Goal: Task Accomplishment & Management: Manage account settings

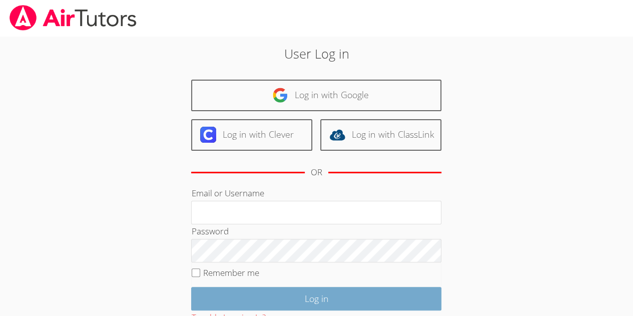
type input "[EMAIL_ADDRESS][DOMAIN_NAME]"
click at [305, 295] on input "Log in" at bounding box center [316, 299] width 250 height 24
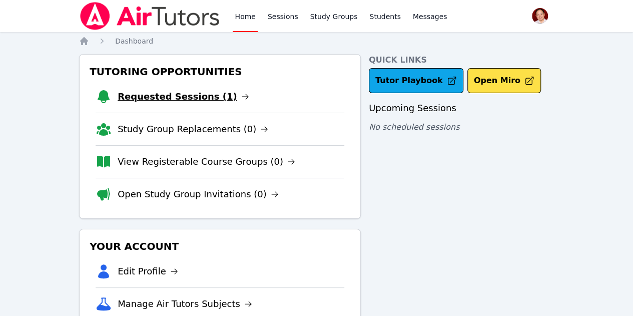
click at [186, 93] on link "Requested Sessions (1)" at bounding box center [184, 97] width 132 height 14
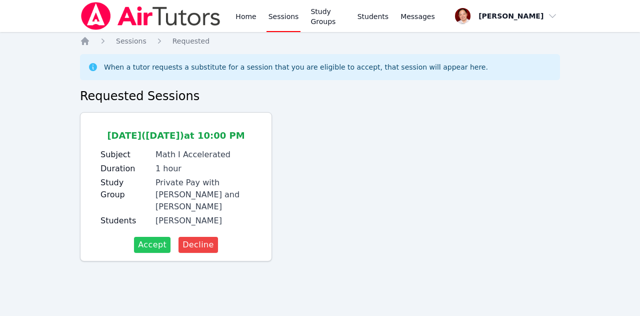
click at [156, 239] on span "Accept" at bounding box center [152, 245] width 29 height 12
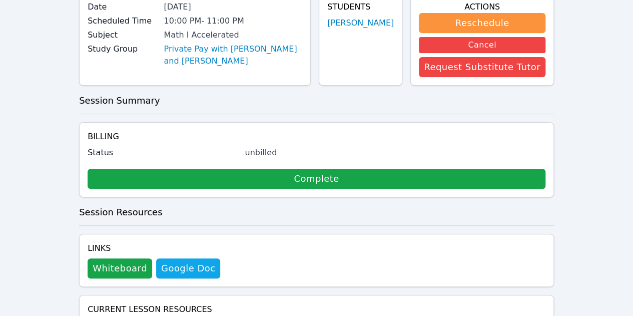
scroll to position [106, 0]
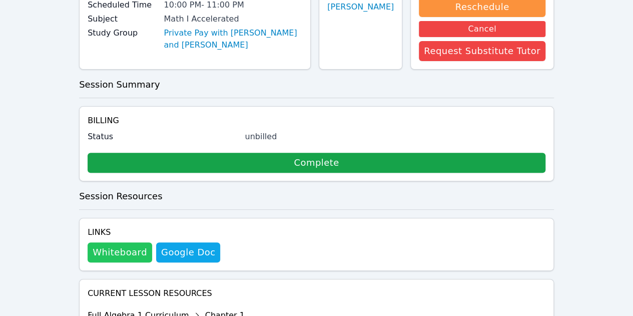
click at [121, 242] on button "Whiteboard" at bounding box center [120, 252] width 65 height 20
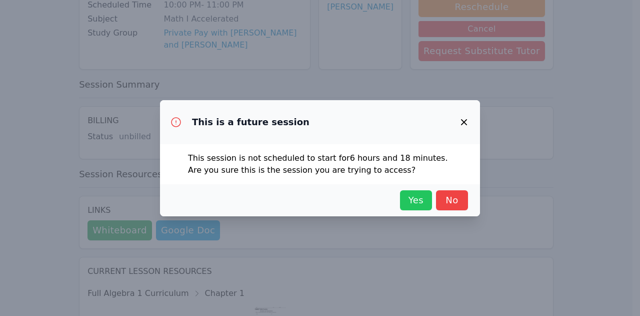
click at [417, 203] on span "Yes" at bounding box center [416, 200] width 22 height 14
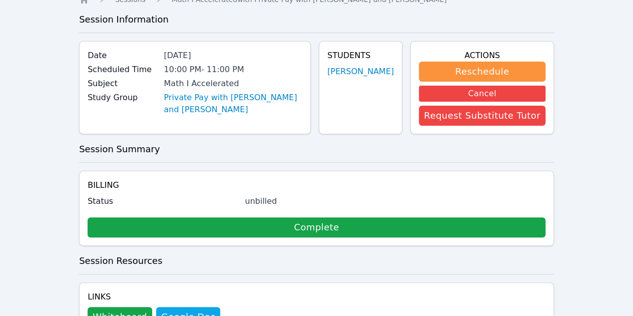
scroll to position [0, 0]
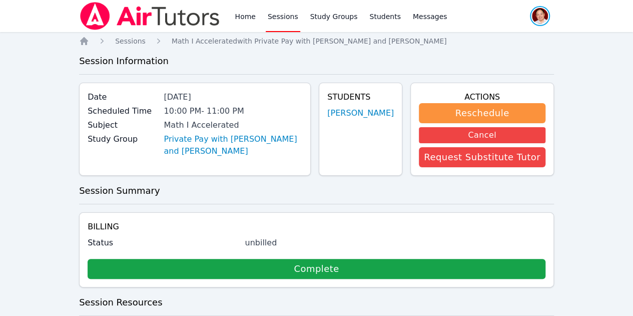
click at [547, 16] on span "button" at bounding box center [540, 16] width 22 height 22
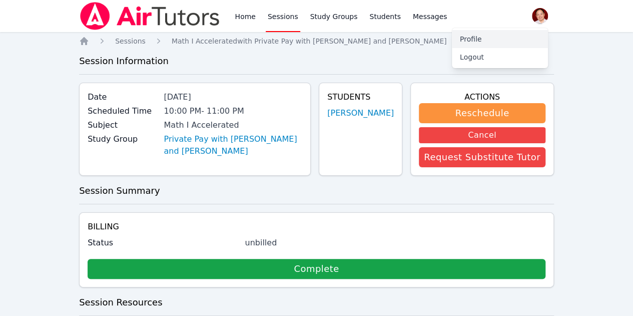
click at [474, 37] on link "Profile" at bounding box center [500, 39] width 96 height 18
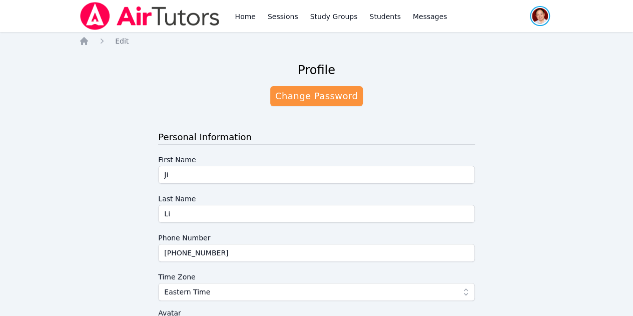
click at [545, 15] on span "button" at bounding box center [540, 16] width 22 height 22
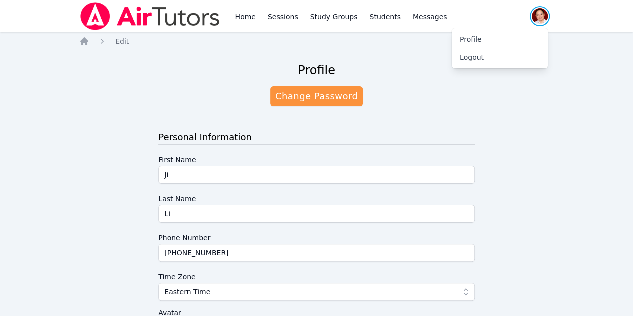
click at [544, 15] on span "button" at bounding box center [540, 16] width 22 height 22
